Goal: Navigation & Orientation: Find specific page/section

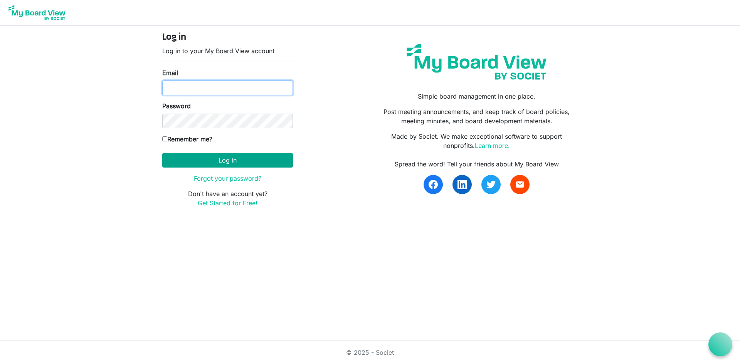
type input "tgibson@shuswapchildrens.ca"
click at [219, 158] on button "Log in" at bounding box center [227, 160] width 131 height 15
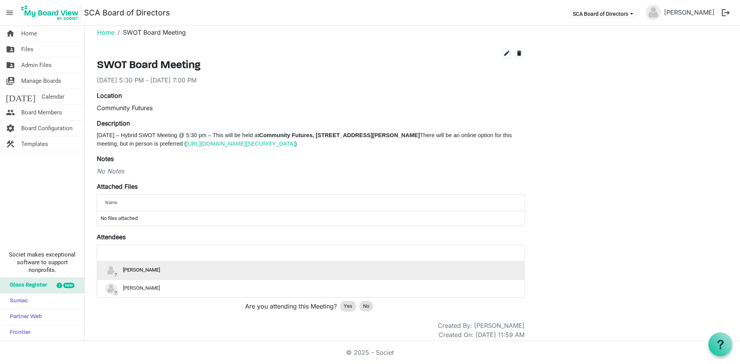
scroll to position [13, 0]
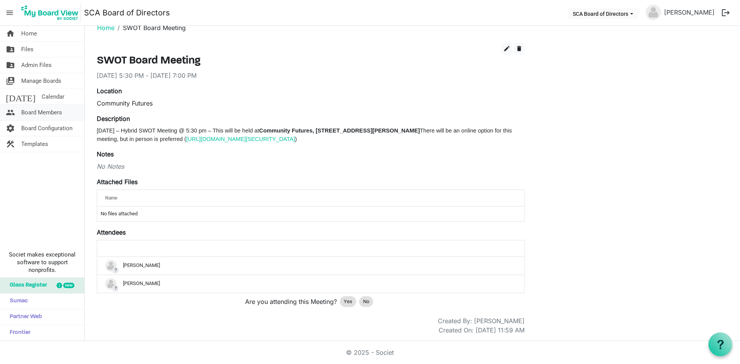
click at [36, 112] on span "Board Members" at bounding box center [41, 112] width 41 height 15
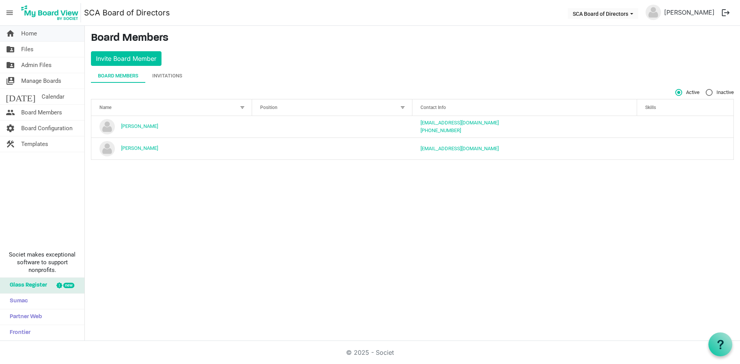
click at [35, 34] on span "Home" at bounding box center [29, 33] width 16 height 15
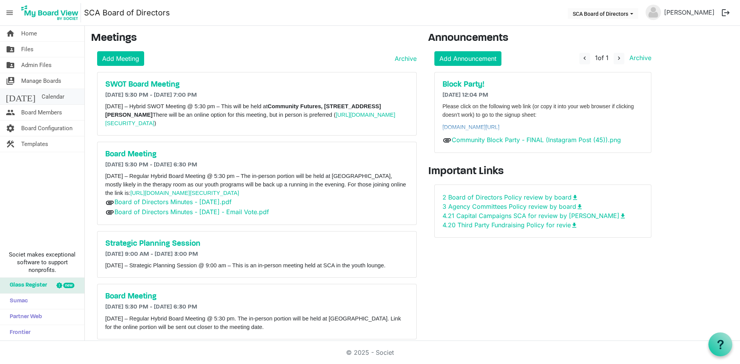
click at [45, 97] on link "today Calendar" at bounding box center [42, 96] width 84 height 15
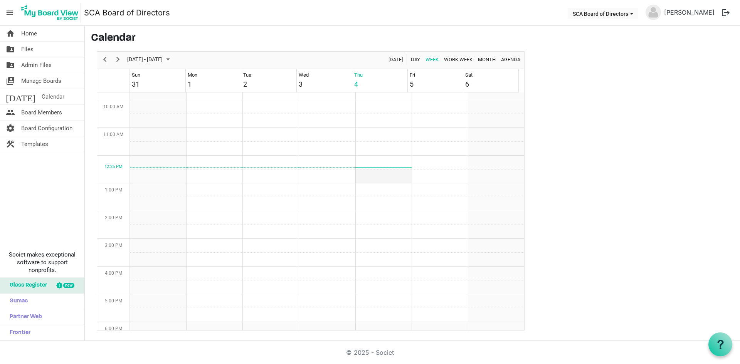
scroll to position [416, 0]
click at [488, 58] on span "Month" at bounding box center [486, 60] width 19 height 10
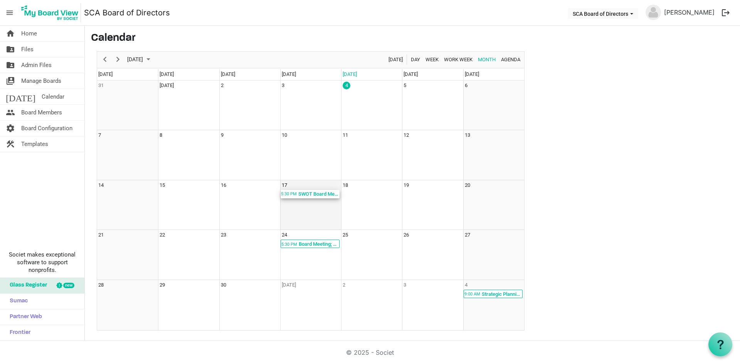
click at [313, 194] on div "SWOT Board Meeting; Community Futures" at bounding box center [319, 194] width 42 height 8
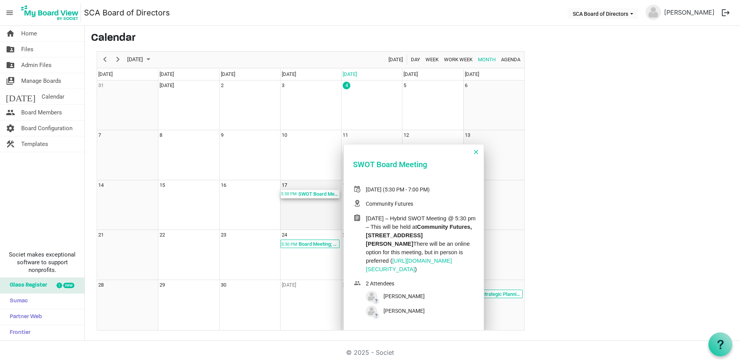
click at [313, 194] on div "SWOT Board Meeting; Community Futures" at bounding box center [319, 194] width 42 height 8
click at [249, 206] on td "16" at bounding box center [249, 205] width 61 height 50
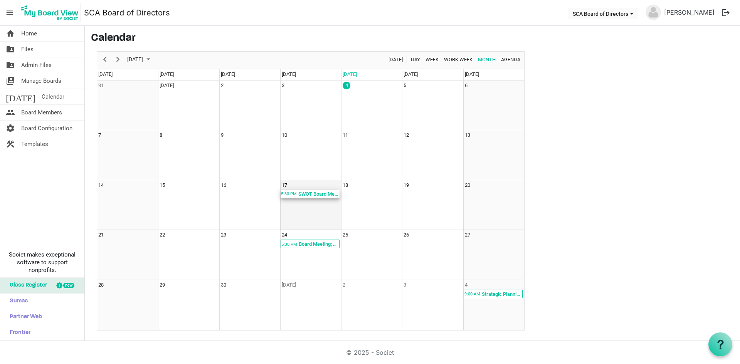
click at [309, 197] on div "SWOT Board Meeting; Community Futures" at bounding box center [319, 194] width 42 height 8
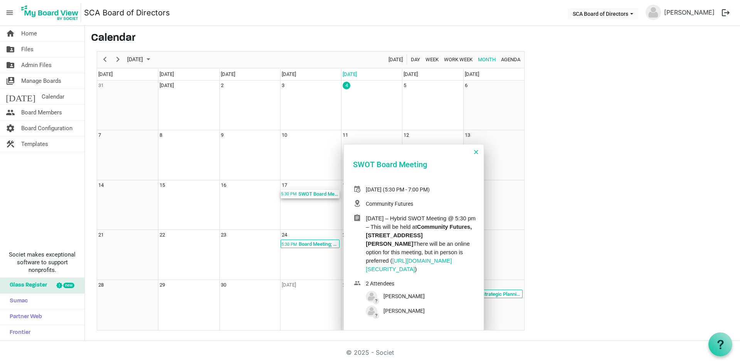
click at [478, 153] on span "of September 2025" at bounding box center [476, 152] width 4 height 10
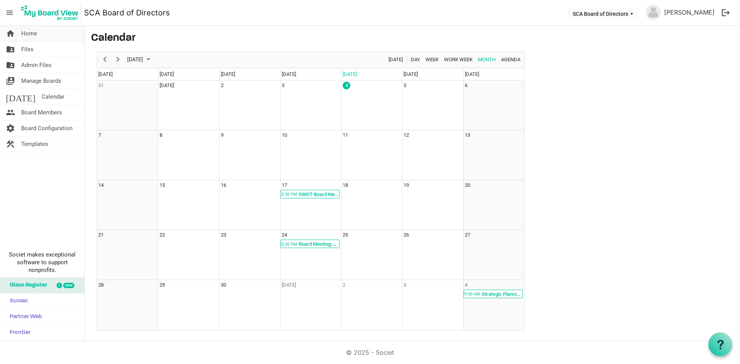
click at [35, 34] on span "Home" at bounding box center [29, 33] width 16 height 15
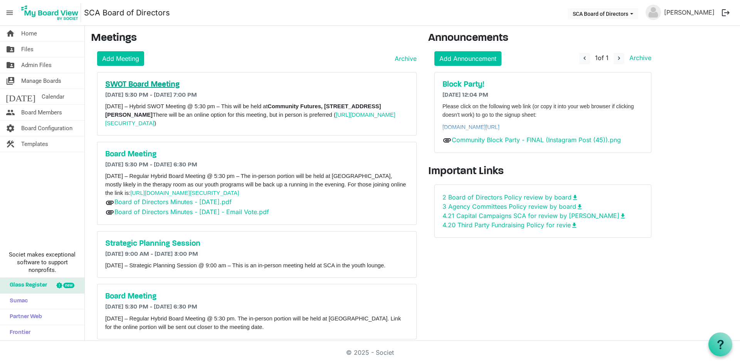
click at [143, 84] on h5 "SWOT Board Meeting" at bounding box center [256, 84] width 303 height 9
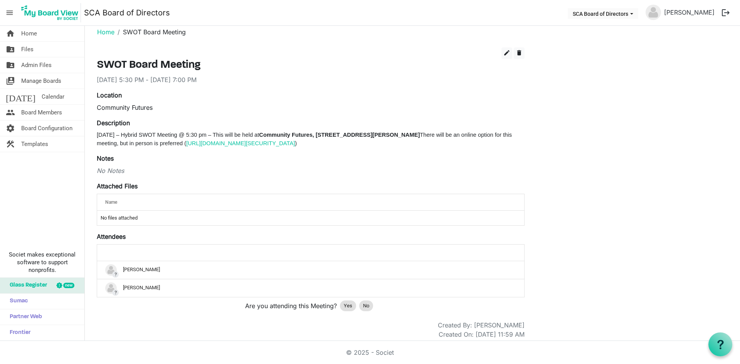
scroll to position [13, 0]
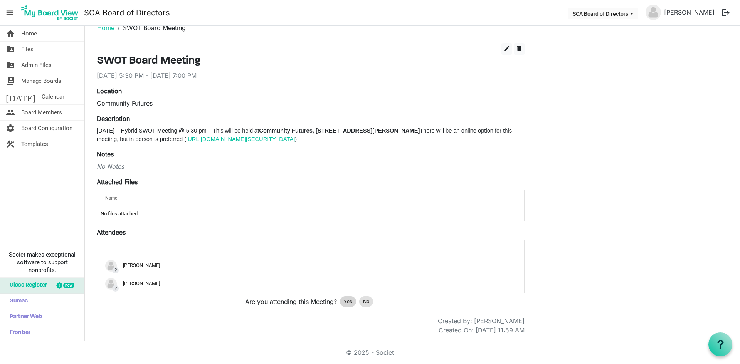
click at [345, 301] on span "Yes" at bounding box center [348, 302] width 8 height 8
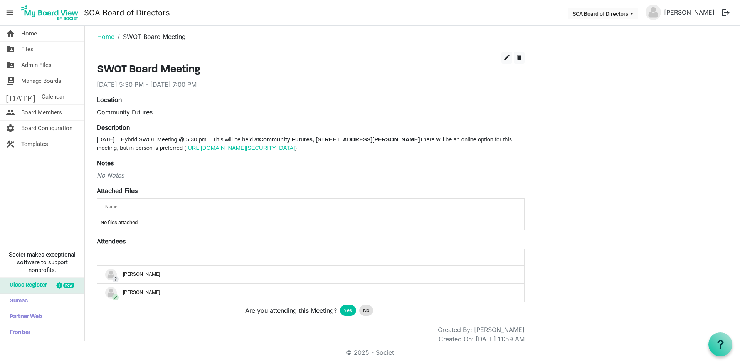
scroll to position [0, 0]
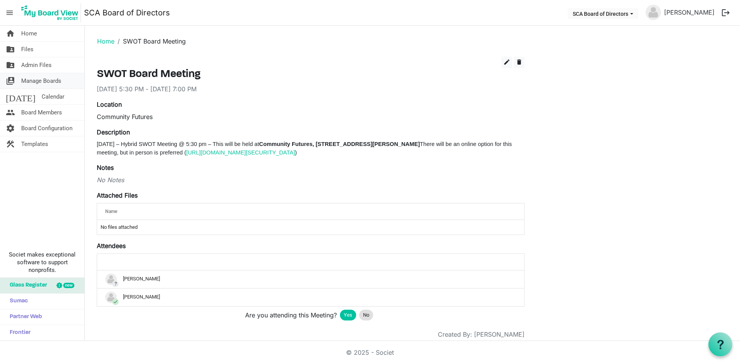
click at [38, 79] on span "Manage Boards" at bounding box center [41, 80] width 40 height 15
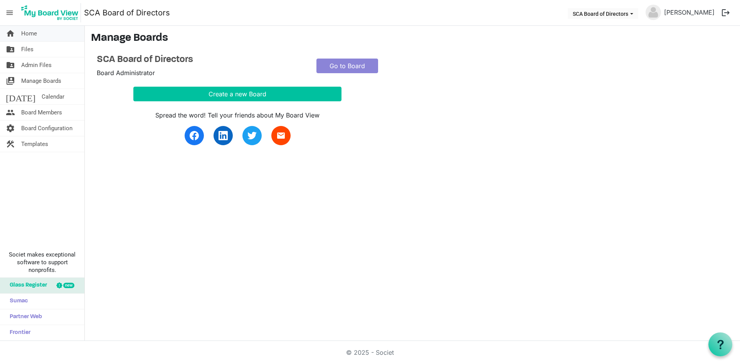
click at [34, 35] on span "Home" at bounding box center [29, 33] width 16 height 15
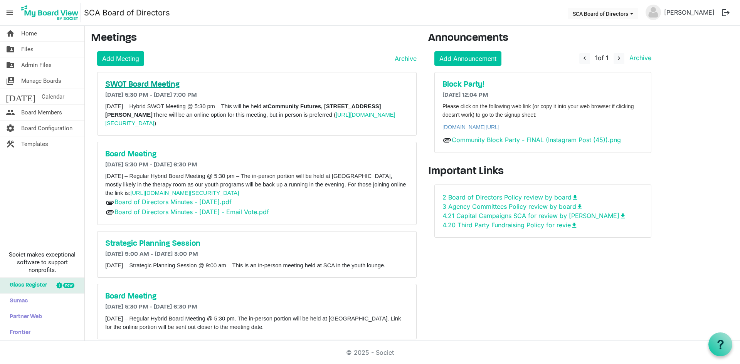
click at [124, 85] on h5 "SWOT Board Meeting" at bounding box center [256, 84] width 303 height 9
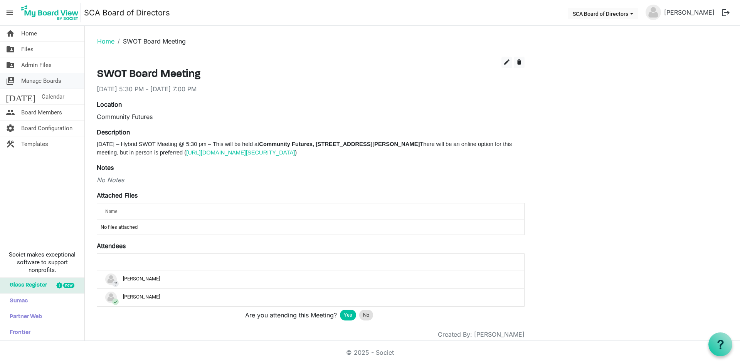
click at [38, 84] on span "Manage Boards" at bounding box center [41, 80] width 40 height 15
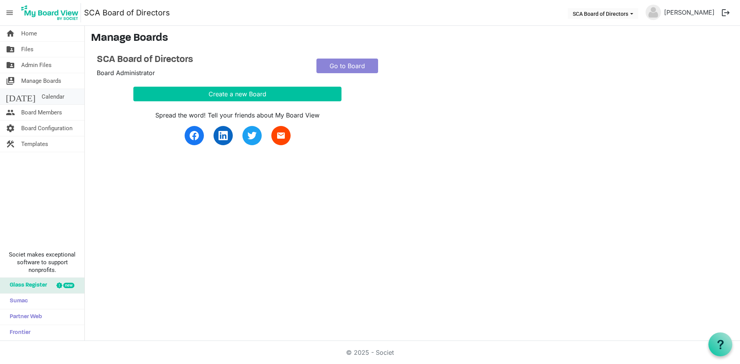
click at [42, 96] on span "Calendar" at bounding box center [53, 96] width 23 height 15
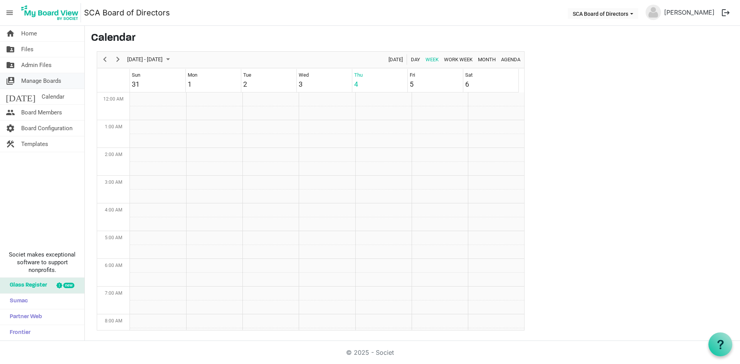
scroll to position [250, 0]
click at [37, 62] on span "Admin Files" at bounding box center [36, 64] width 30 height 15
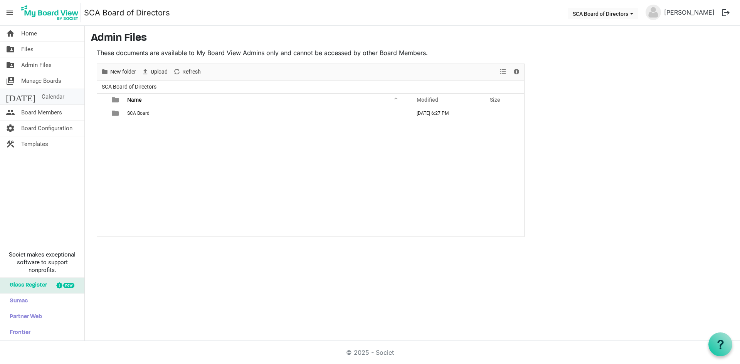
click at [42, 93] on span "Calendar" at bounding box center [53, 96] width 23 height 15
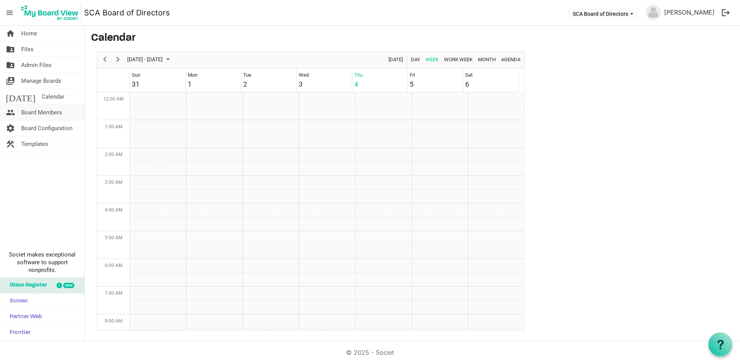
scroll to position [250, 0]
click at [39, 113] on span "Board Members" at bounding box center [41, 112] width 41 height 15
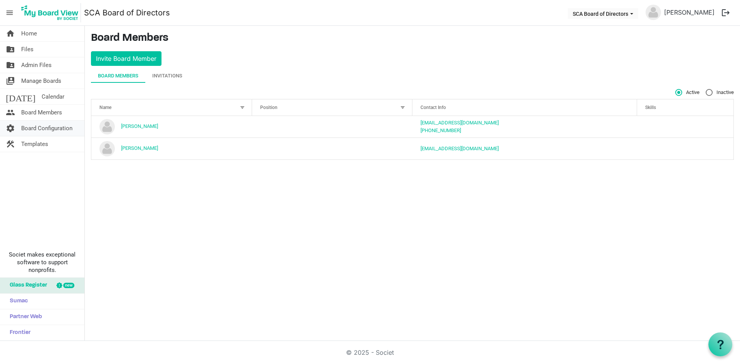
click at [46, 131] on span "Board Configuration" at bounding box center [46, 128] width 51 height 15
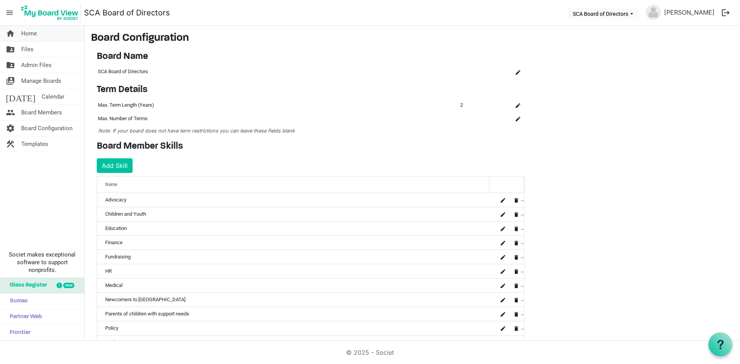
click at [29, 30] on span "Home" at bounding box center [29, 33] width 16 height 15
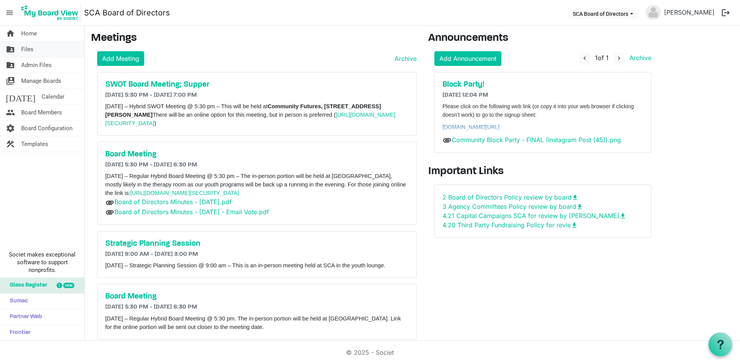
click at [31, 50] on span "Files" at bounding box center [27, 49] width 12 height 15
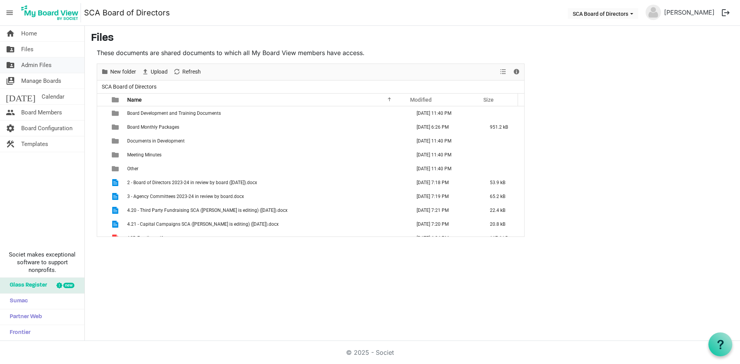
click at [32, 64] on span "Admin Files" at bounding box center [36, 64] width 30 height 15
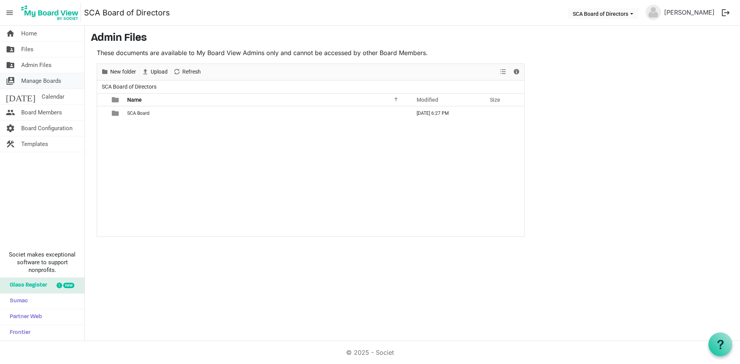
click at [35, 79] on span "Manage Boards" at bounding box center [41, 80] width 40 height 15
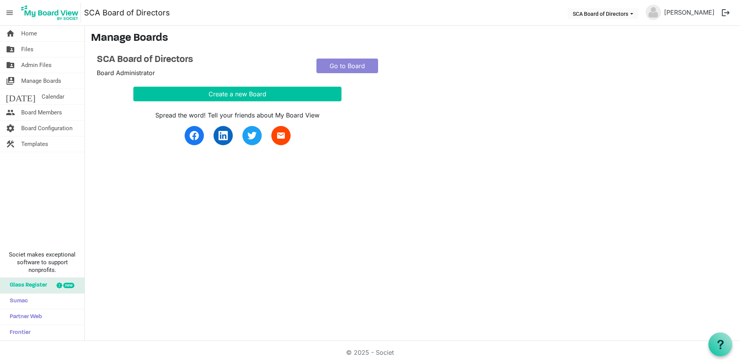
click at [42, 96] on span "Calendar" at bounding box center [53, 96] width 23 height 15
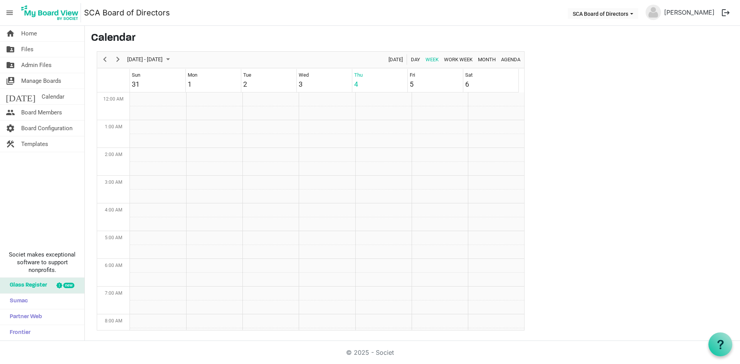
scroll to position [250, 0]
click at [42, 110] on span "Board Members" at bounding box center [41, 112] width 41 height 15
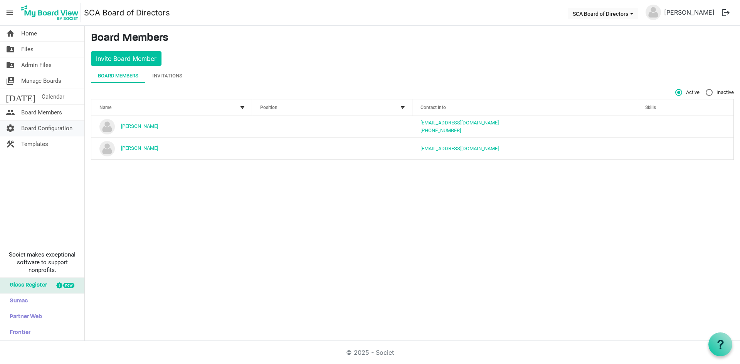
click at [43, 126] on span "Board Configuration" at bounding box center [46, 128] width 51 height 15
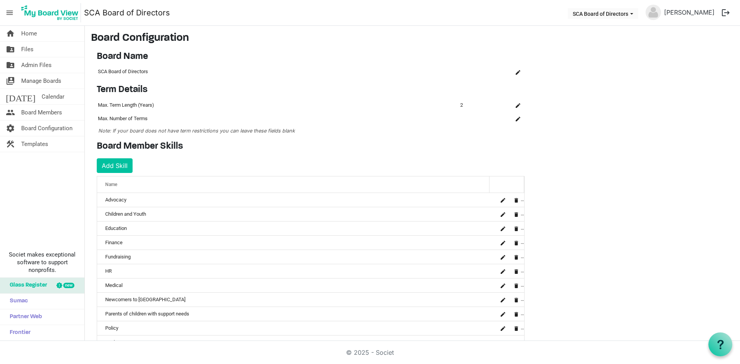
click at [42, 140] on span "Templates" at bounding box center [34, 143] width 27 height 15
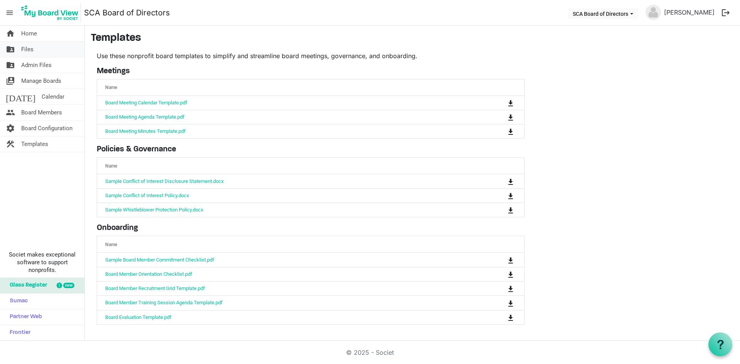
click at [28, 49] on span "Files" at bounding box center [27, 49] width 12 height 15
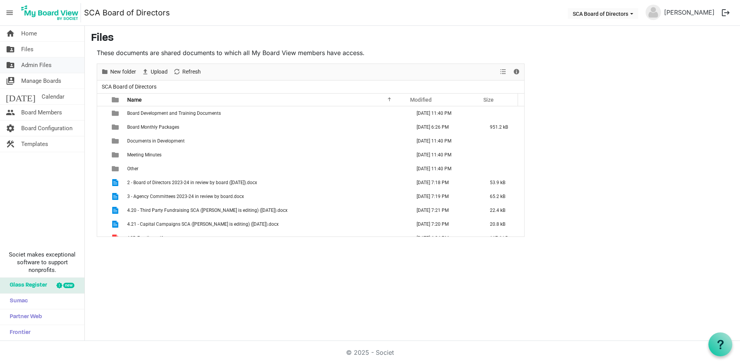
click at [39, 68] on span "Admin Files" at bounding box center [36, 64] width 30 height 15
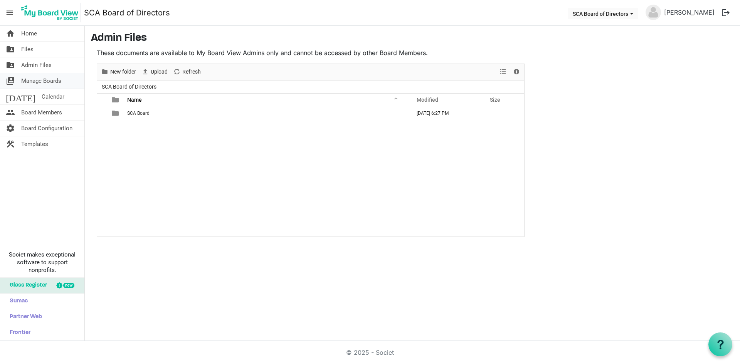
click at [47, 83] on span "Manage Boards" at bounding box center [41, 80] width 40 height 15
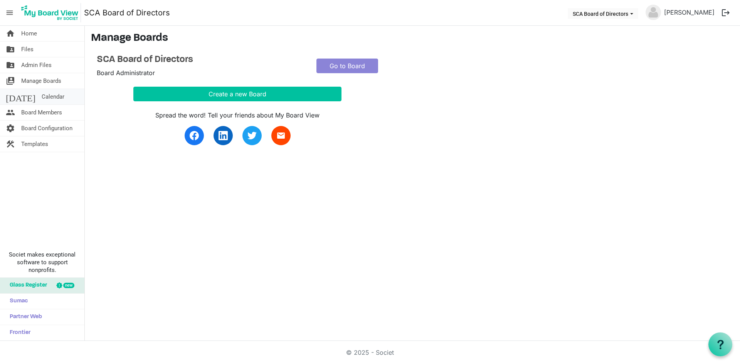
click at [46, 95] on link "today Calendar" at bounding box center [42, 96] width 84 height 15
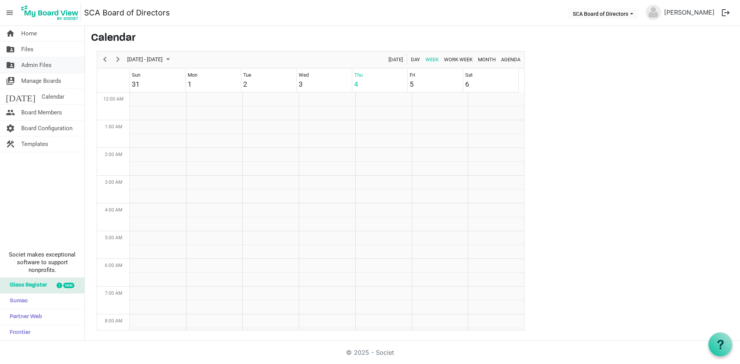
scroll to position [250, 0]
click at [39, 62] on span "Admin Files" at bounding box center [36, 64] width 30 height 15
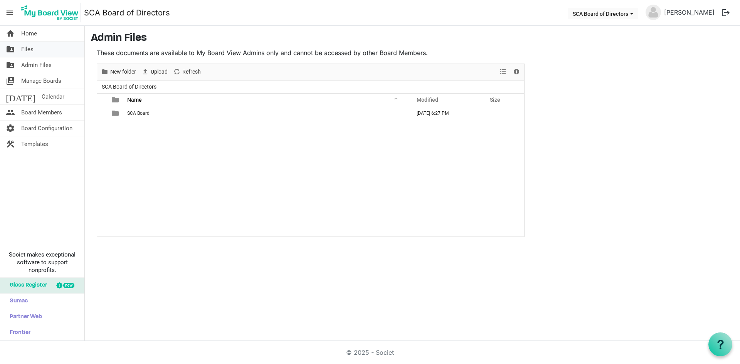
click at [33, 47] on span "Files" at bounding box center [27, 49] width 12 height 15
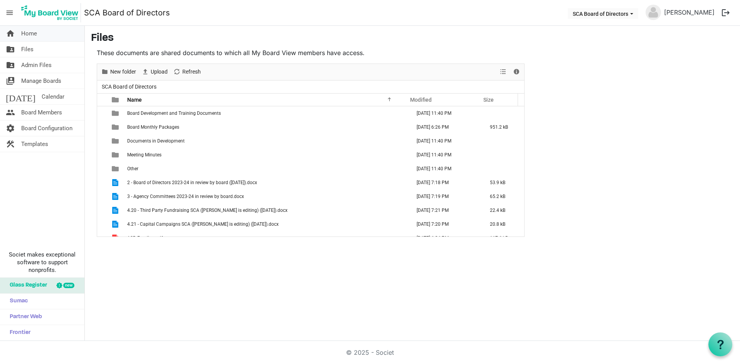
click at [32, 35] on span "Home" at bounding box center [29, 33] width 16 height 15
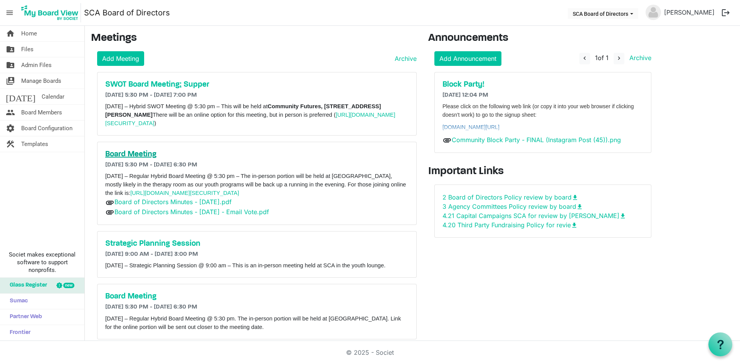
click at [133, 151] on h5 "Board Meeting" at bounding box center [256, 154] width 303 height 9
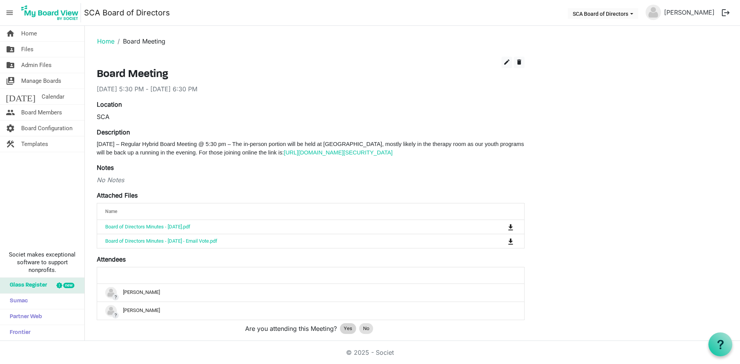
click at [345, 333] on span "Yes" at bounding box center [348, 329] width 8 height 8
click at [29, 37] on span "Home" at bounding box center [29, 33] width 16 height 15
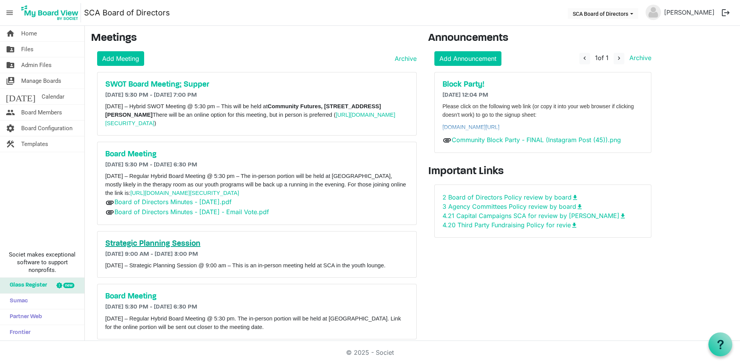
click at [139, 245] on h5 "Strategic Planning Session" at bounding box center [256, 243] width 303 height 9
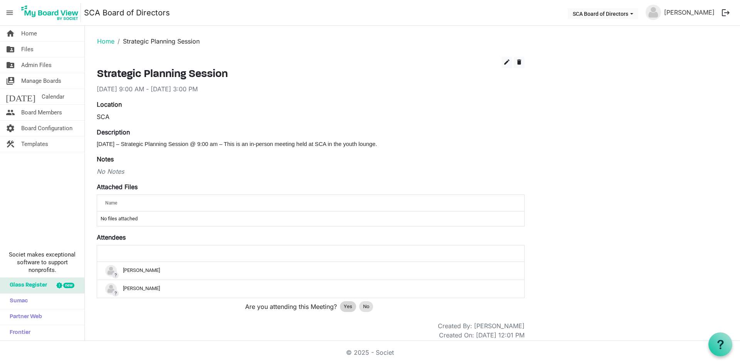
click at [344, 308] on span "Yes" at bounding box center [348, 307] width 8 height 8
click at [32, 37] on span "Home" at bounding box center [29, 33] width 16 height 15
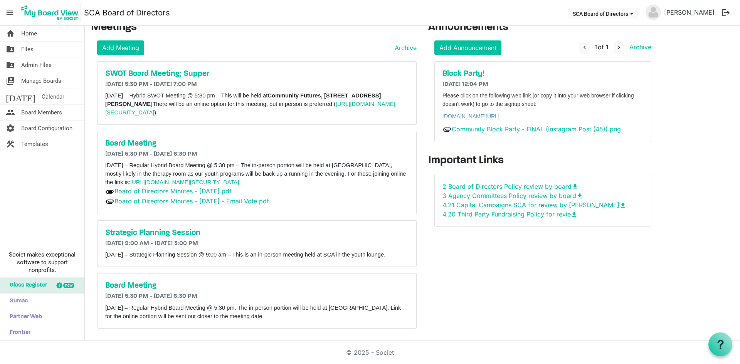
scroll to position [19, 0]
click at [144, 286] on h5 "Board Meeting" at bounding box center [256, 285] width 303 height 9
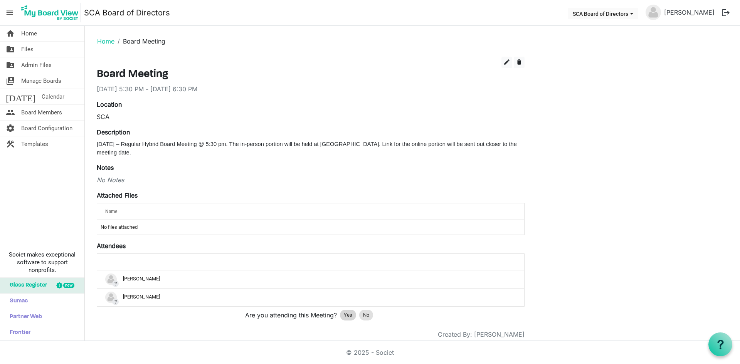
click at [348, 318] on span "Yes" at bounding box center [348, 315] width 8 height 8
click at [35, 34] on span "Home" at bounding box center [29, 33] width 16 height 15
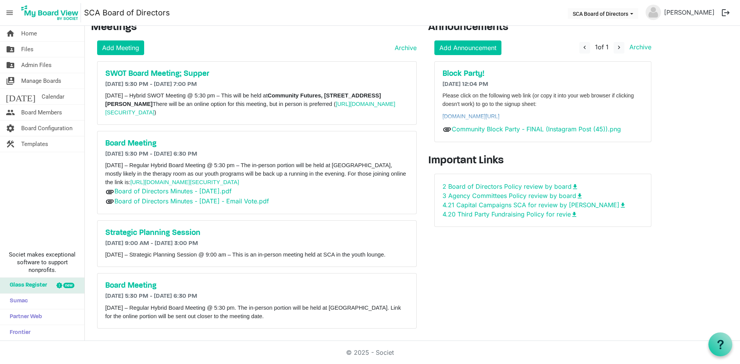
scroll to position [19, 0]
click at [29, 33] on span "Home" at bounding box center [29, 33] width 16 height 15
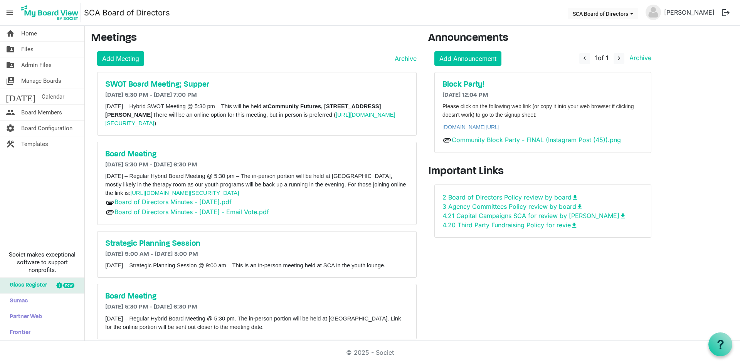
click at [724, 13] on button "logout" at bounding box center [726, 13] width 16 height 16
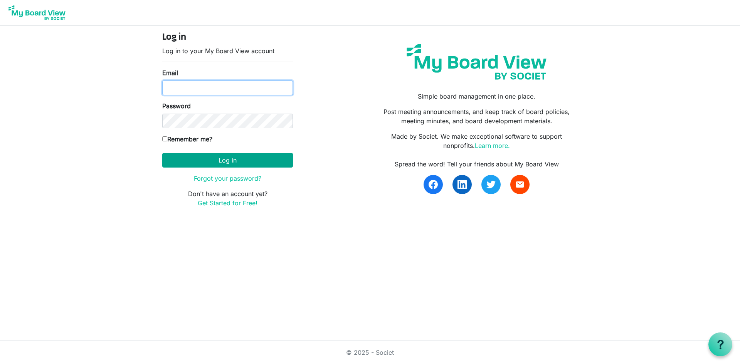
type input "[EMAIL_ADDRESS][DOMAIN_NAME]"
click at [223, 163] on button "Log in" at bounding box center [227, 160] width 131 height 15
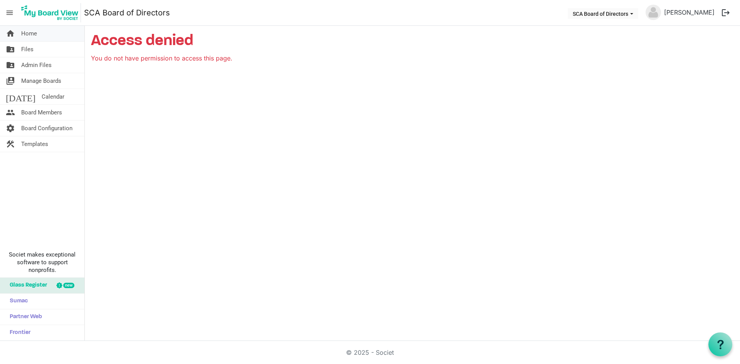
click at [29, 32] on span "Home" at bounding box center [29, 33] width 16 height 15
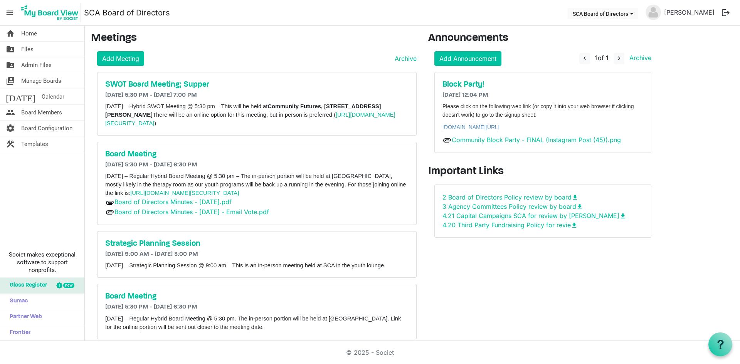
click at [466, 77] on div "Block Party! [DATE] 12:04 PM Please click on the following web link (or copy it…" at bounding box center [543, 112] width 216 height 81
click at [465, 86] on h5 "Block Party!" at bounding box center [543, 84] width 201 height 9
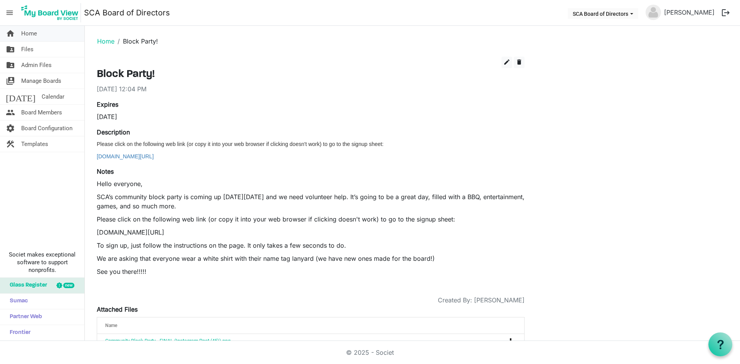
click at [39, 35] on link "home Home" at bounding box center [42, 33] width 84 height 15
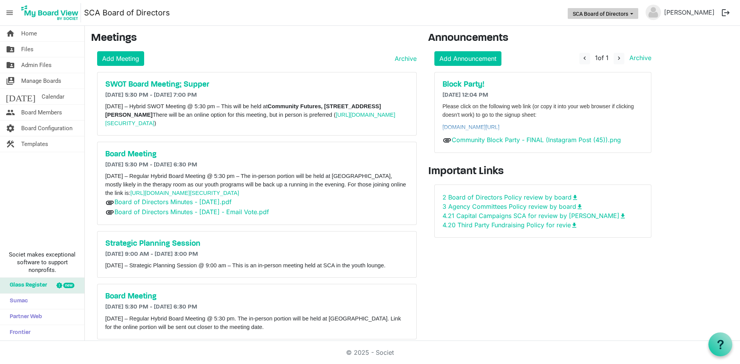
click at [635, 14] on span "SCA Board of Directors dropdownbutton" at bounding box center [631, 13] width 7 height 3
click at [494, 10] on nav "menu SCA Board of Directors SCA Board of Directors Tim Gibson logout" at bounding box center [370, 13] width 740 height 26
drag, startPoint x: 722, startPoint y: 11, endPoint x: 719, endPoint y: 13, distance: 4.4
click at [722, 11] on button "logout" at bounding box center [726, 13] width 16 height 16
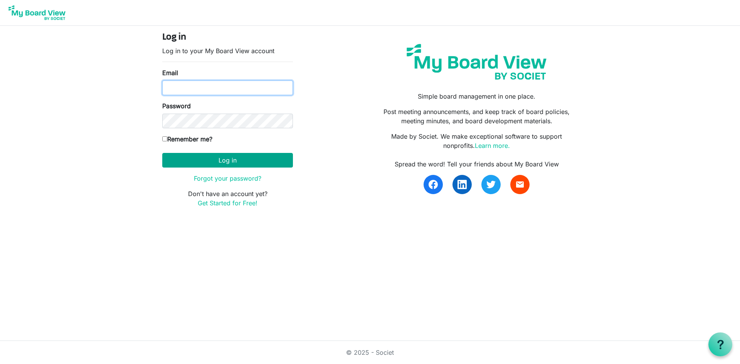
type input "tgibson@shuswapchildrens.ca"
click at [205, 157] on button "Log in" at bounding box center [227, 160] width 131 height 15
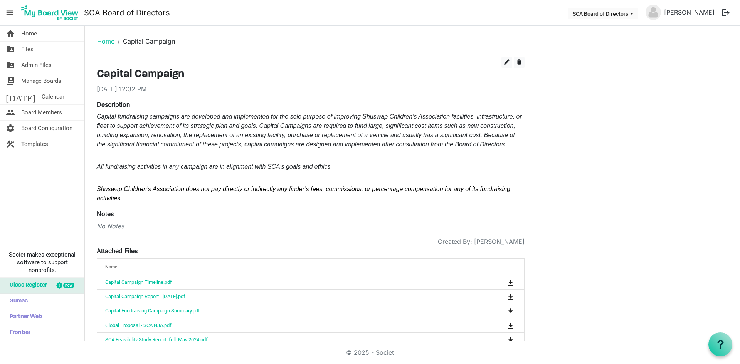
scroll to position [25, 0]
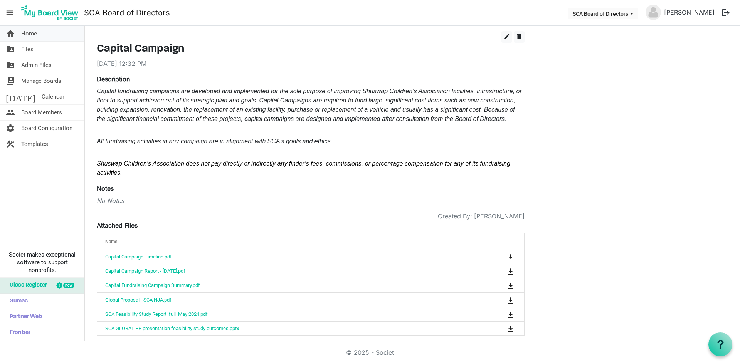
click at [36, 34] on span "Home" at bounding box center [29, 33] width 16 height 15
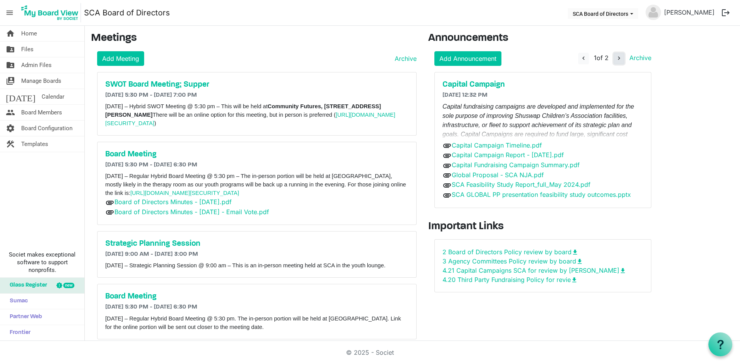
click at [619, 58] on span "navigate_next" at bounding box center [619, 58] width 7 height 7
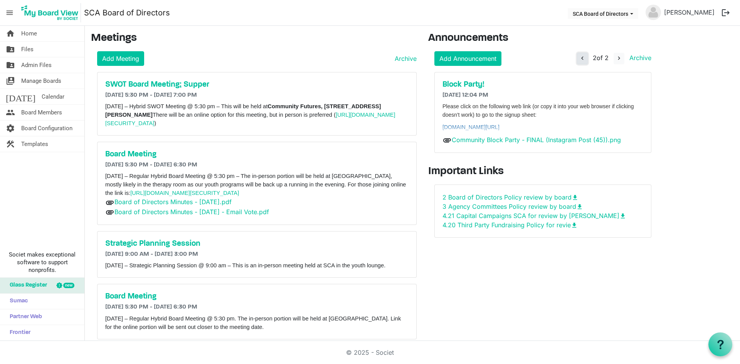
click at [581, 59] on span "navigate_before" at bounding box center [582, 58] width 7 height 7
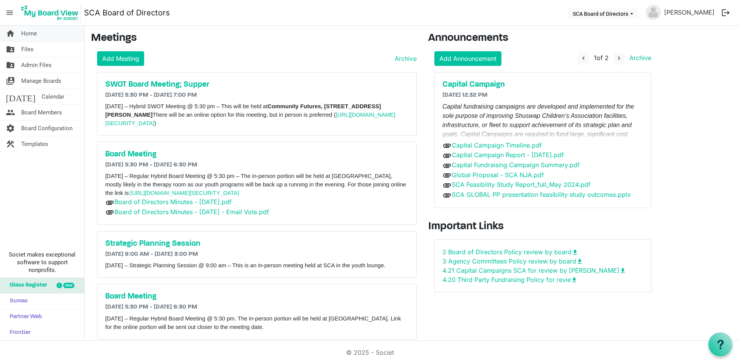
click at [40, 35] on link "home Home" at bounding box center [42, 33] width 84 height 15
click at [31, 114] on span "Board Members" at bounding box center [41, 112] width 41 height 15
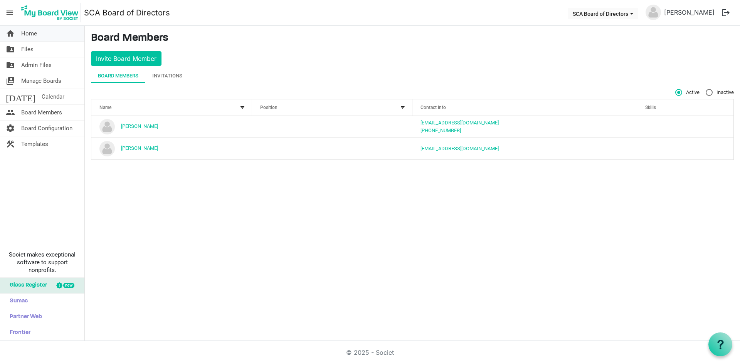
click at [31, 30] on span "Home" at bounding box center [29, 33] width 16 height 15
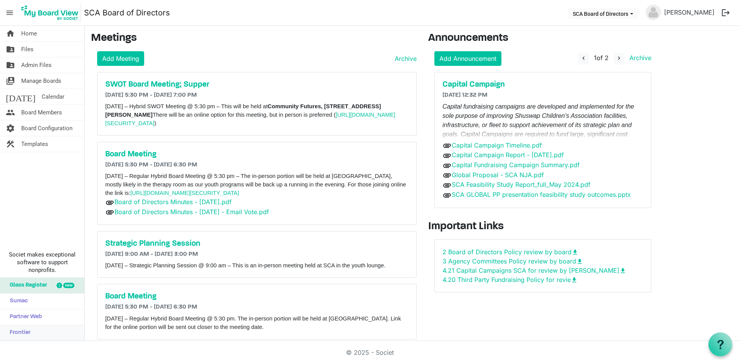
click at [34, 334] on link "Frontier" at bounding box center [42, 332] width 84 height 15
click at [44, 321] on link "Partner Web" at bounding box center [42, 317] width 84 height 15
click at [15, 302] on span "Sumac" at bounding box center [17, 301] width 22 height 15
click at [50, 38] on link "home Home" at bounding box center [42, 33] width 84 height 15
